Goal: Feedback & Contribution: Leave review/rating

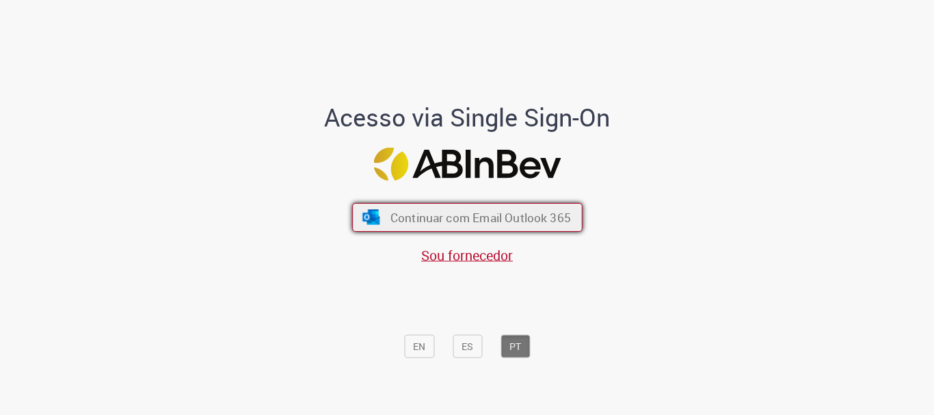
click at [456, 210] on span "Continuar com Email Outlook 365" at bounding box center [480, 218] width 181 height 16
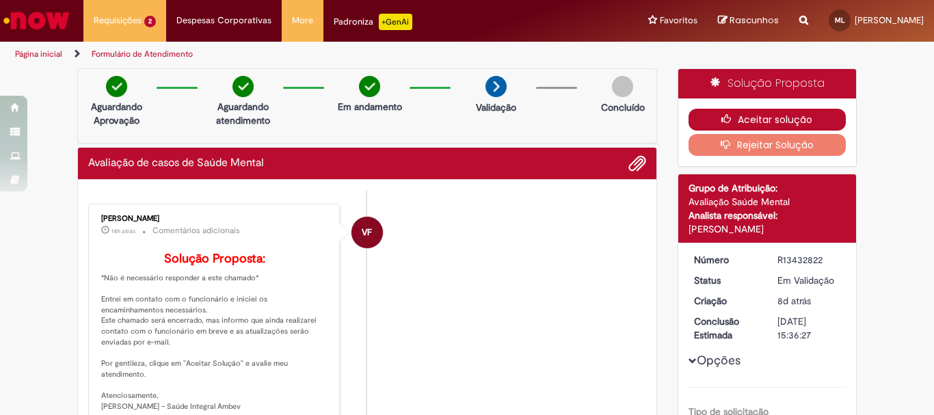
click at [787, 118] on button "Aceitar solução" at bounding box center [768, 120] width 158 height 22
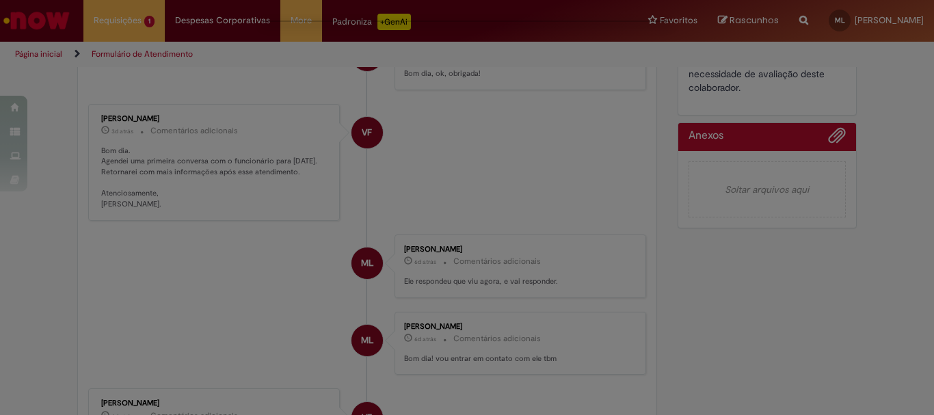
scroll to position [479, 0]
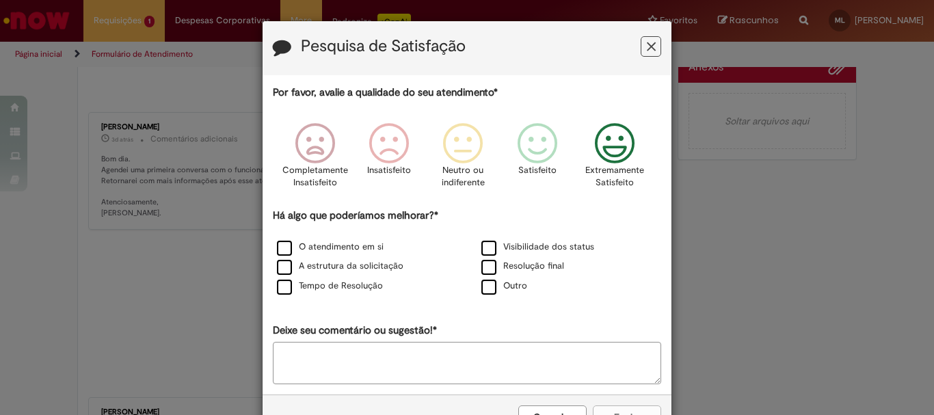
click at [613, 155] on icon "Feedback" at bounding box center [614, 143] width 51 height 41
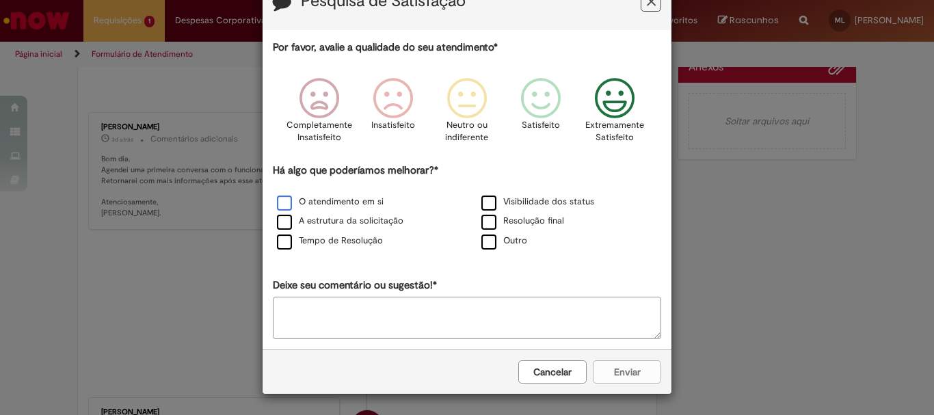
click at [287, 199] on label "O atendimento em si" at bounding box center [330, 202] width 107 height 13
click at [633, 380] on button "Enviar" at bounding box center [627, 371] width 68 height 23
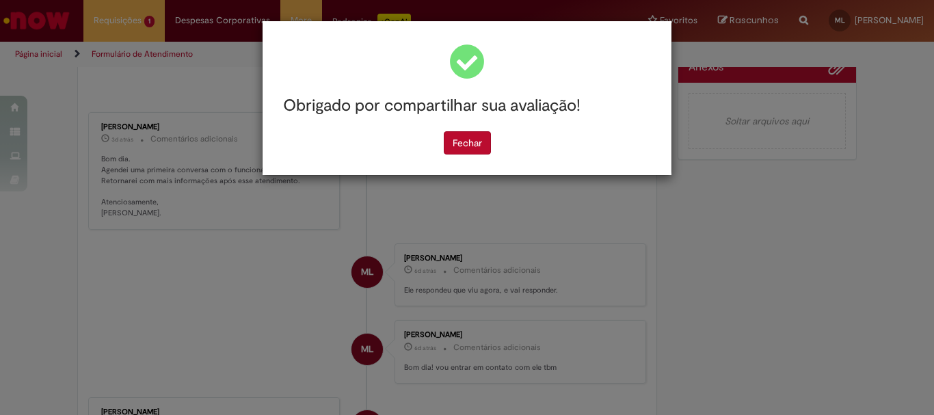
scroll to position [0, 0]
click at [483, 139] on button "Fechar" at bounding box center [467, 142] width 47 height 23
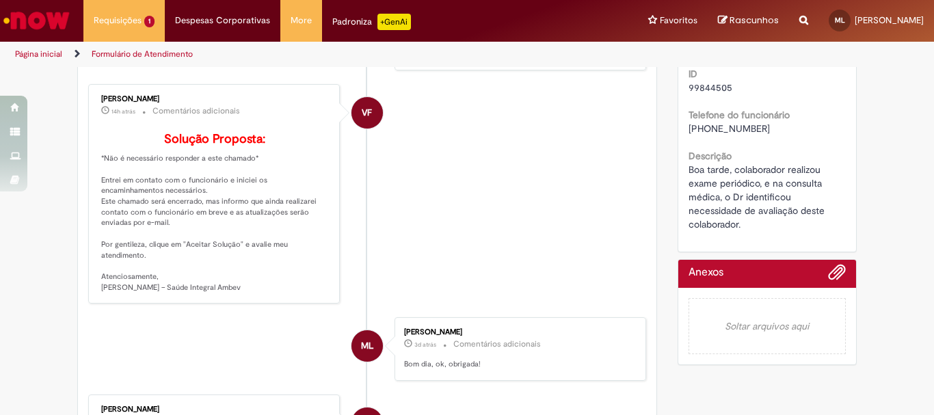
scroll to position [137, 0]
